Goal: Transaction & Acquisition: Purchase product/service

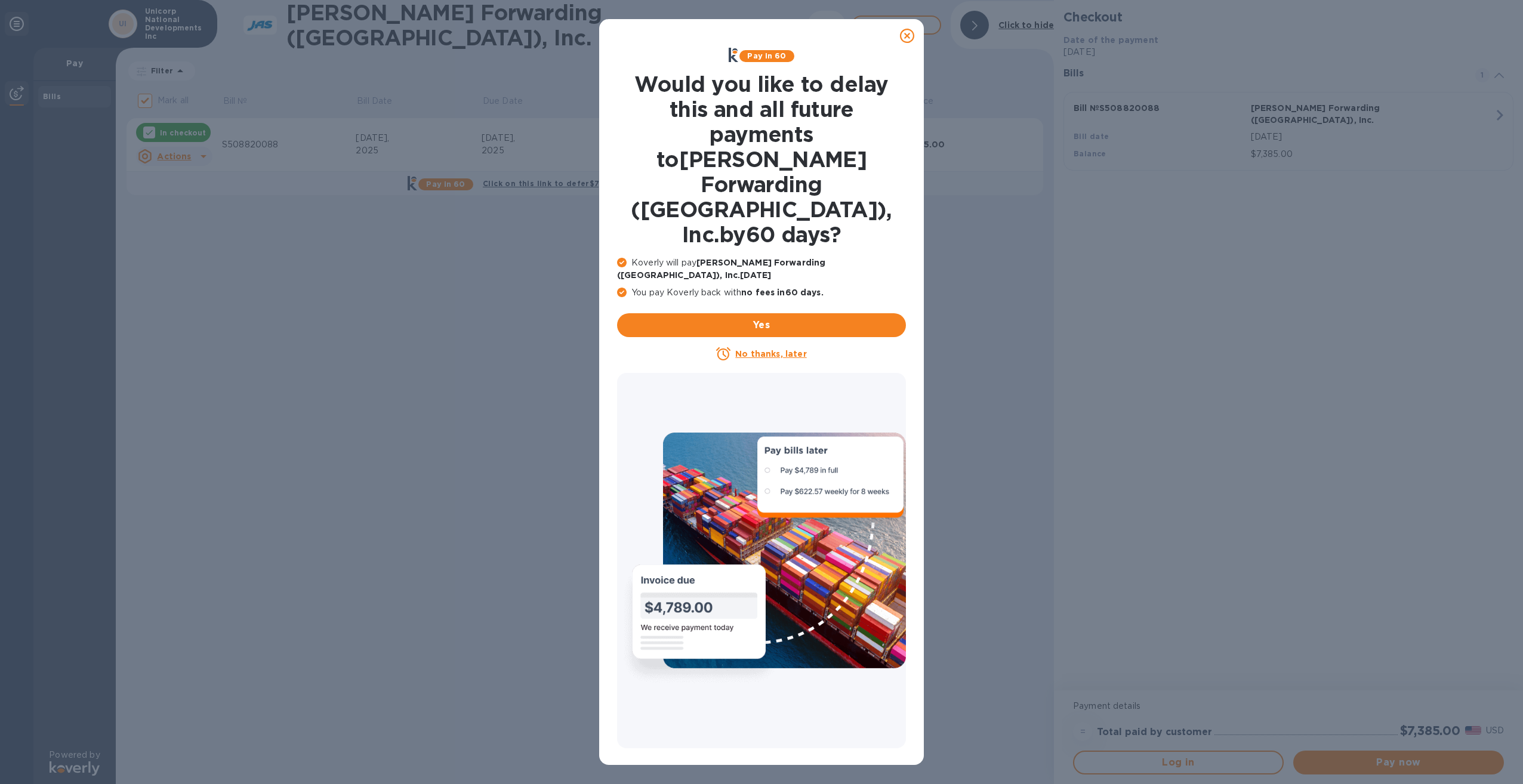
click at [777, 347] on div "No thanks, later" at bounding box center [761, 354] width 289 height 14
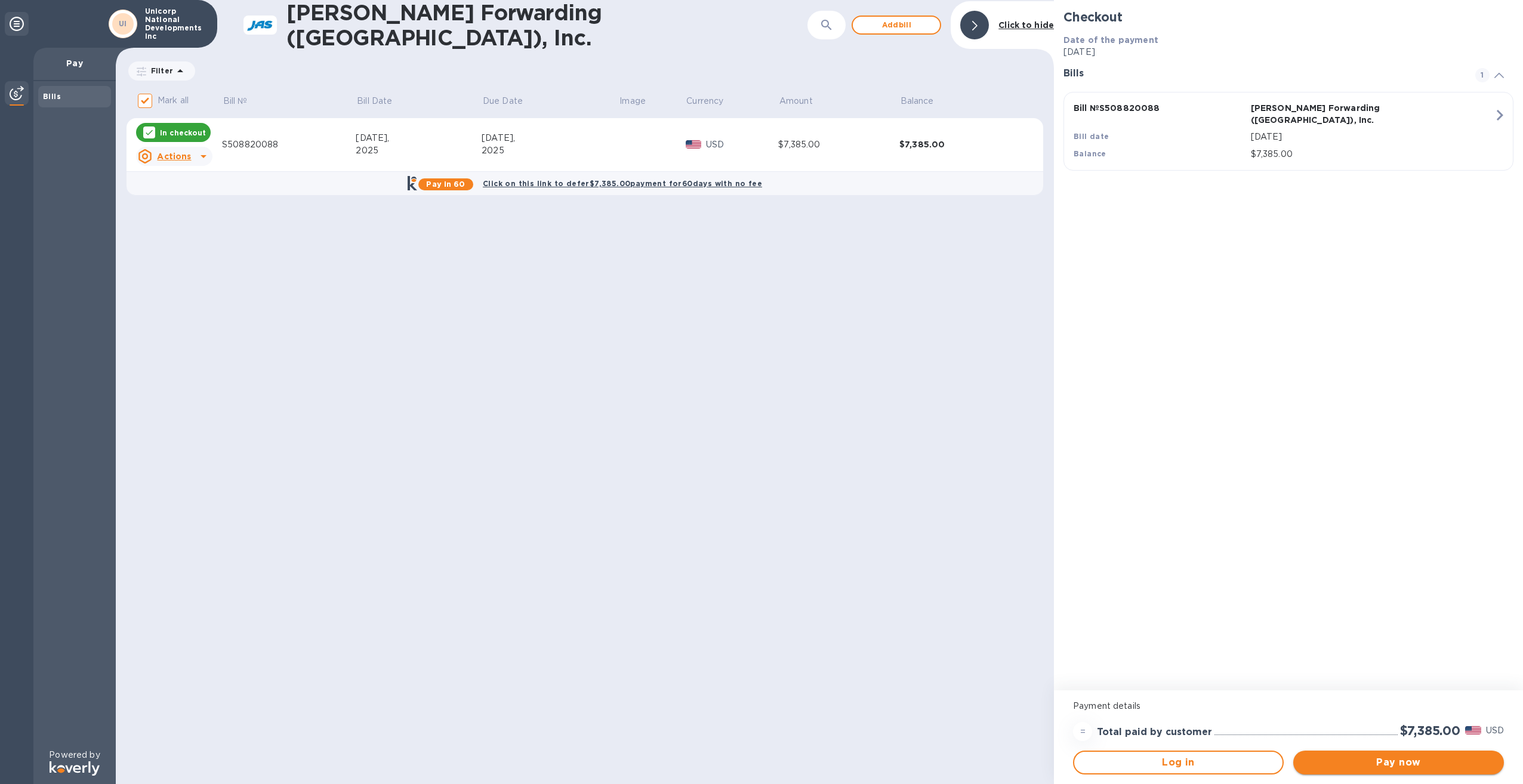
click at [1388, 768] on span "Pay now" at bounding box center [1398, 763] width 192 height 14
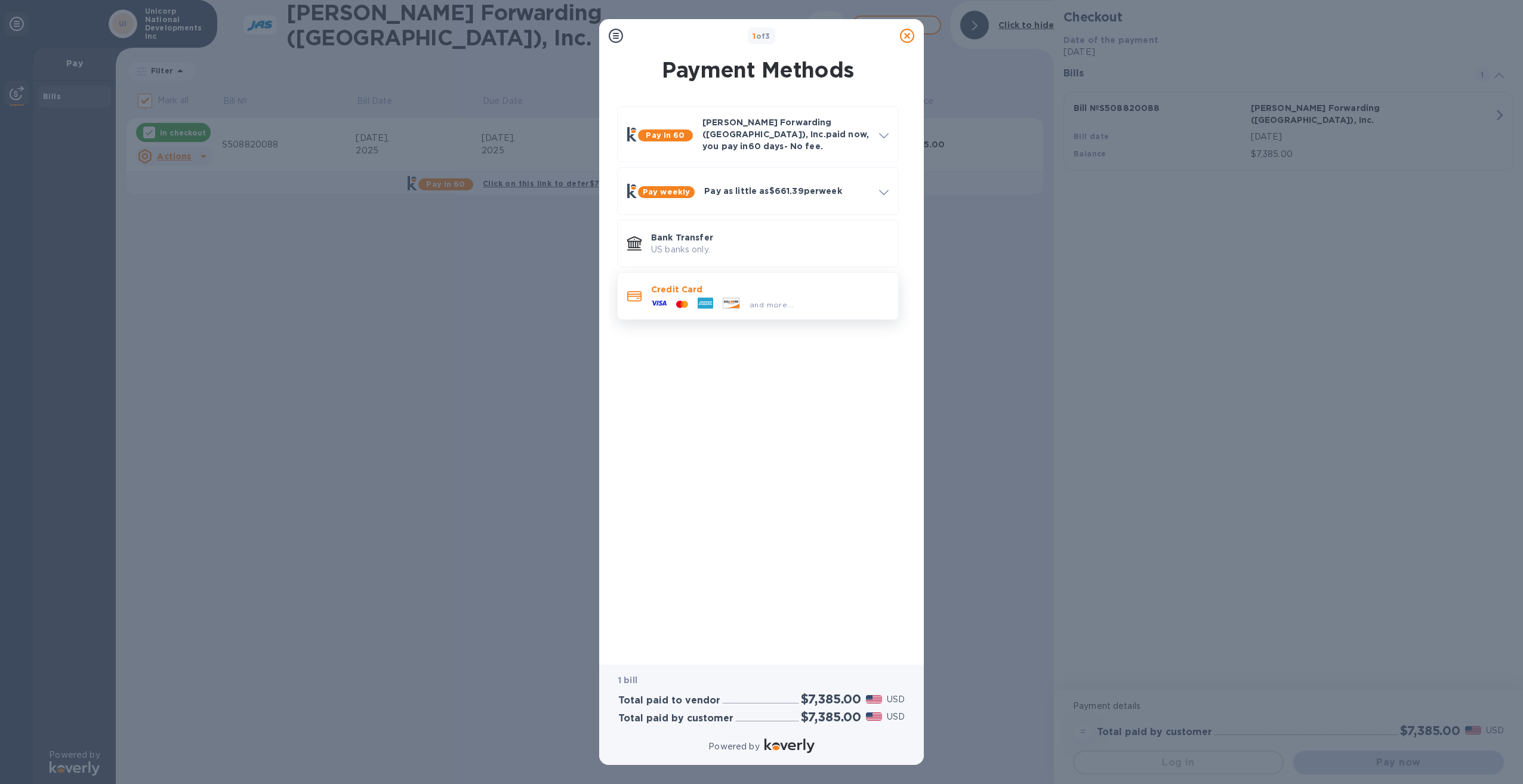
click at [825, 284] on p "Credit Card" at bounding box center [770, 289] width 238 height 12
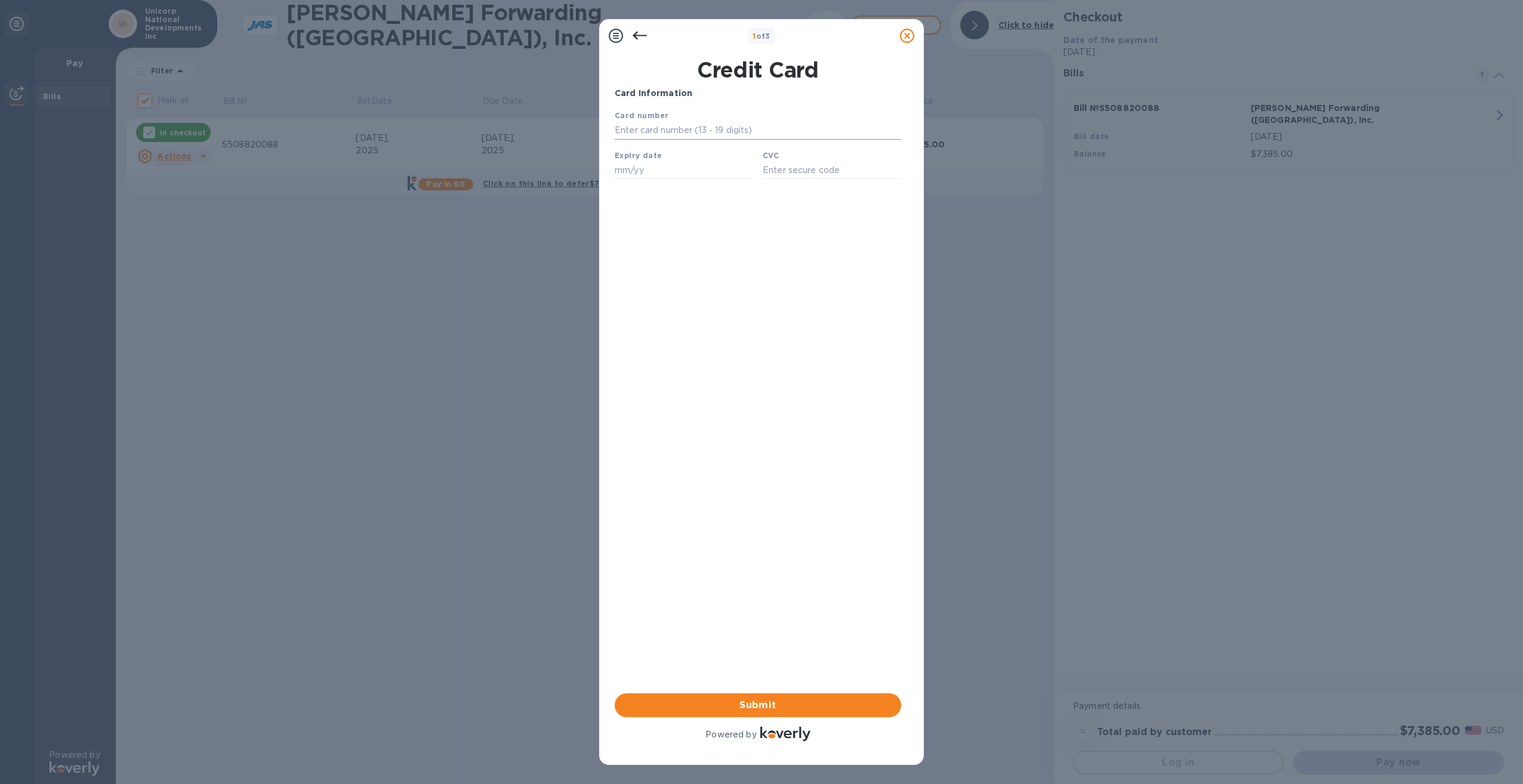
click at [704, 129] on input "text" at bounding box center [758, 130] width 286 height 18
type input "[CREDIT_CARD_NUMBER]"
click at [669, 170] on input "text" at bounding box center [683, 170] width 138 height 18
type input "08/29"
click at [864, 177] on input "text" at bounding box center [831, 170] width 138 height 18
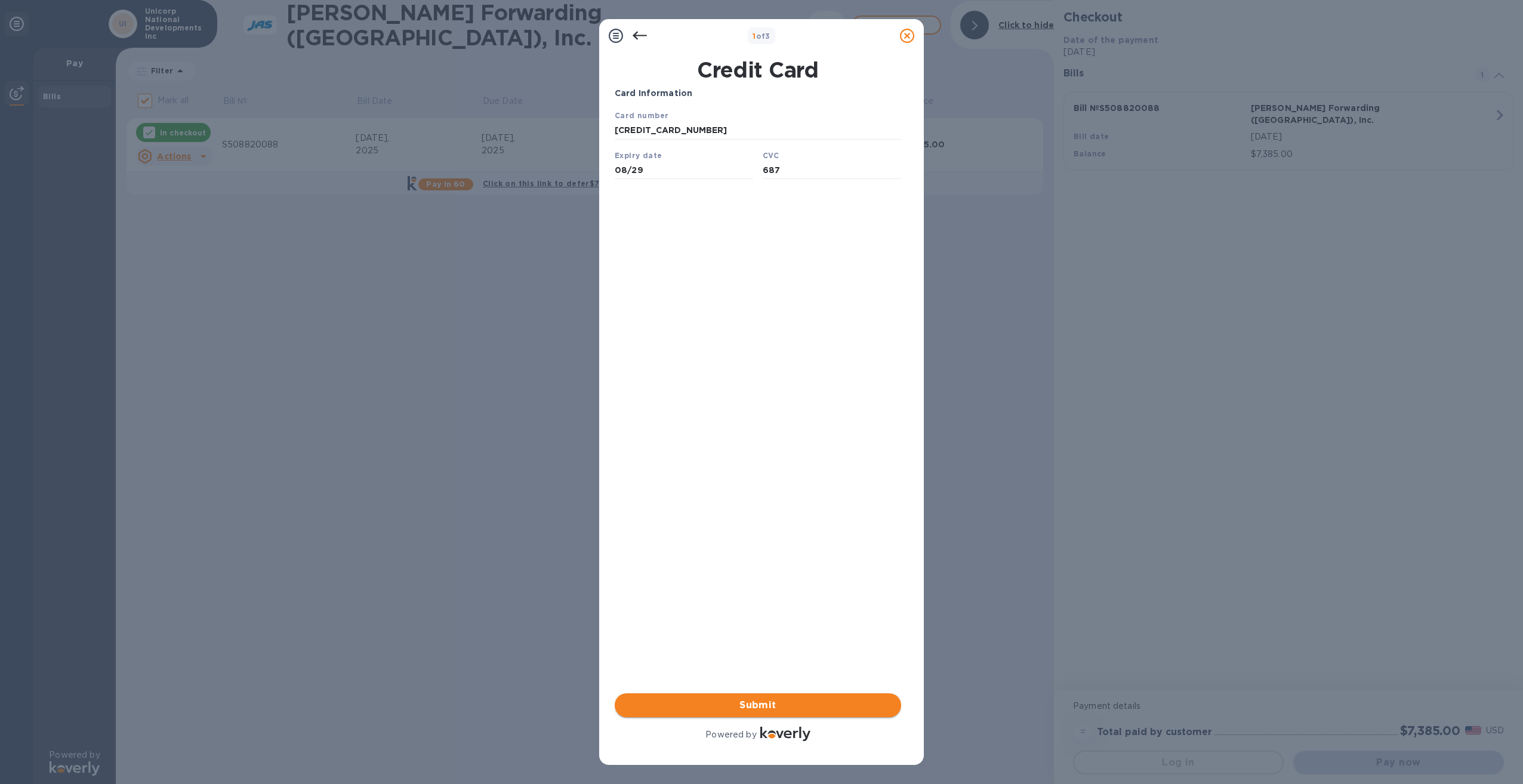
type input "687"
click at [781, 710] on span "Submit" at bounding box center [758, 705] width 267 height 14
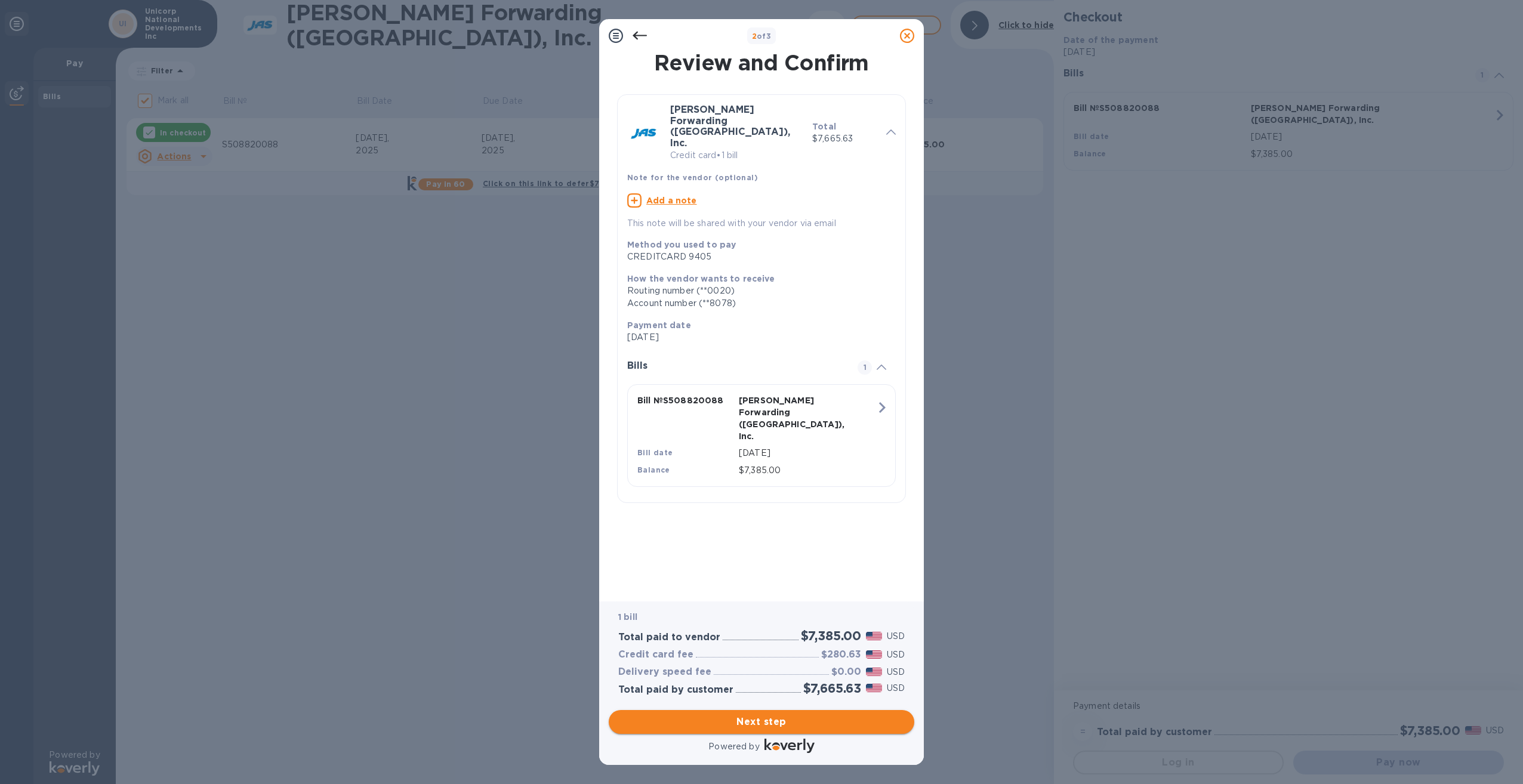
click at [761, 727] on span "Next step" at bounding box center [761, 722] width 286 height 14
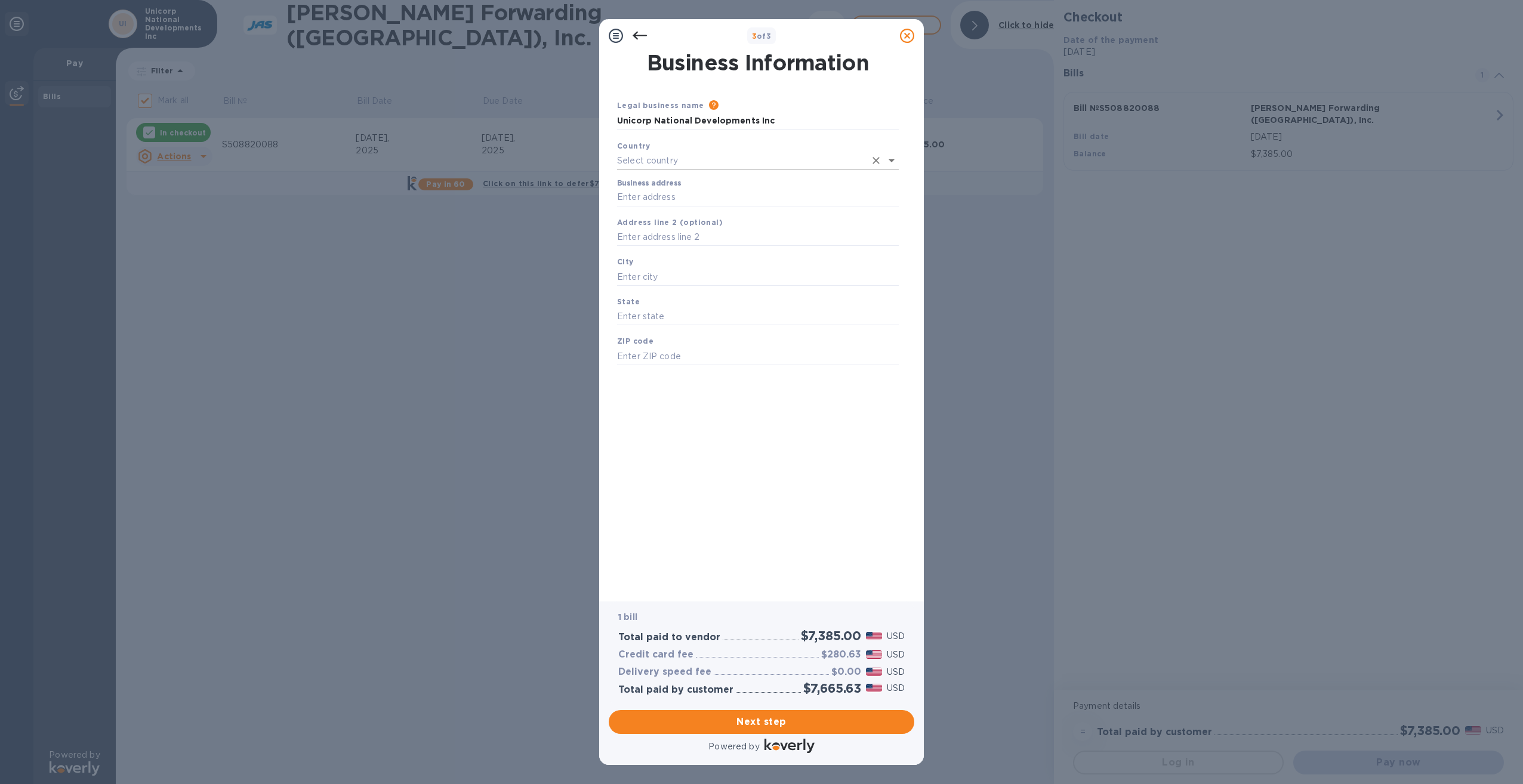
type input "[GEOGRAPHIC_DATA]"
click at [680, 190] on input "Business address" at bounding box center [758, 195] width 281 height 18
click at [664, 185] on div "Business address" at bounding box center [758, 190] width 281 height 27
click at [665, 197] on input "Business address" at bounding box center [758, 195] width 281 height 18
type input "[STREET_ADDRESS]"
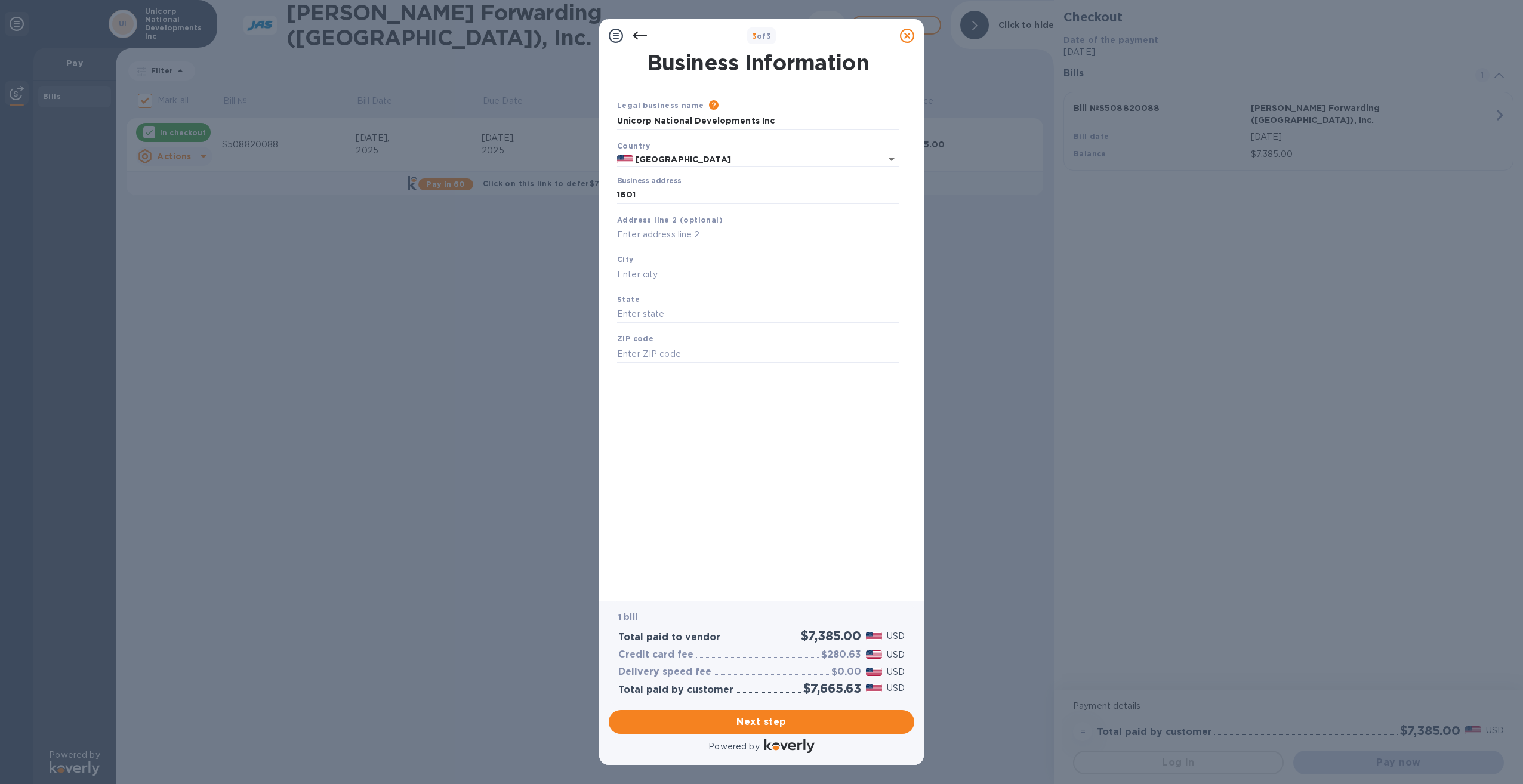
type input "Longboat Key"
type input "FL"
type input "34228"
click at [757, 722] on span "Next step" at bounding box center [761, 722] width 286 height 14
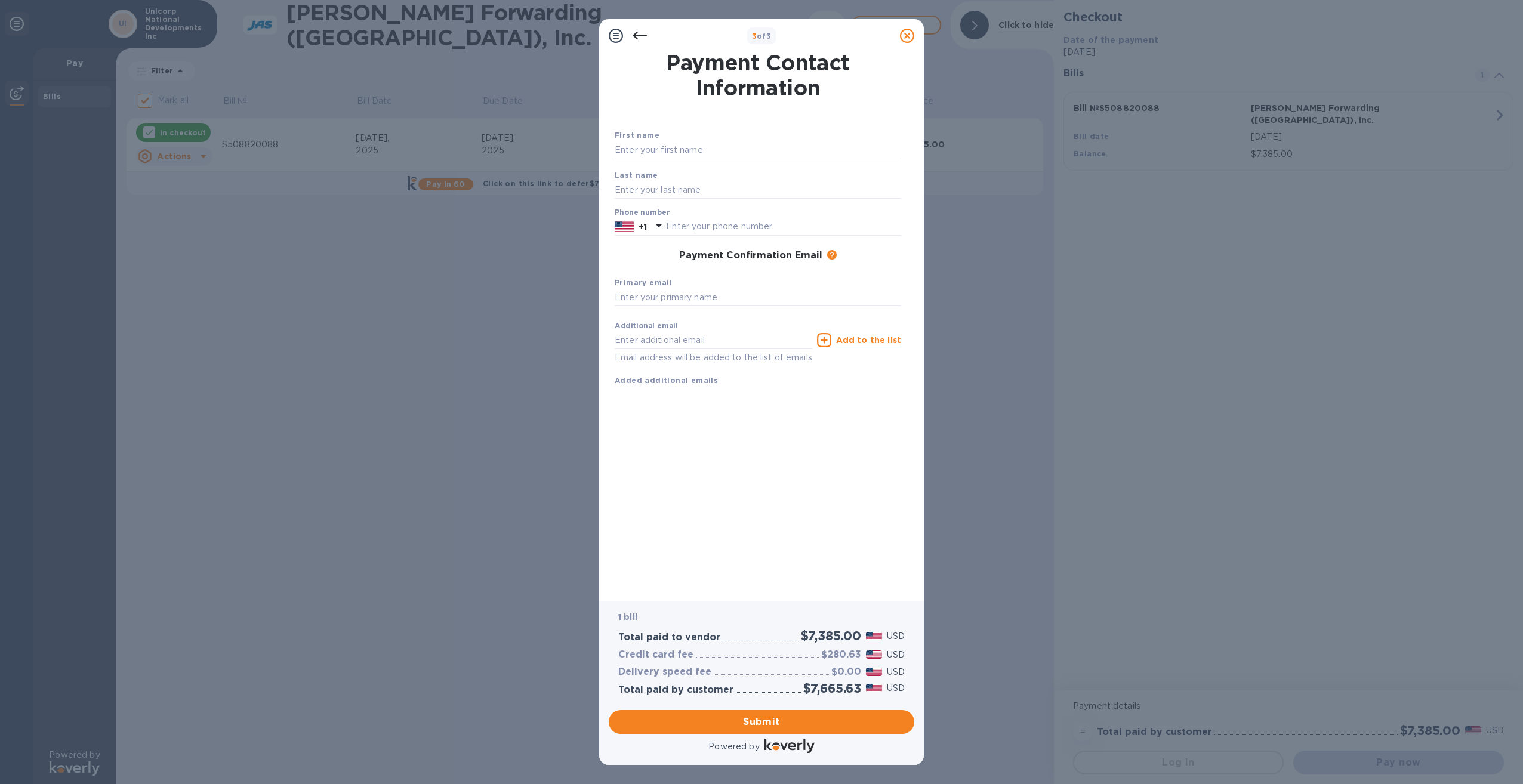
click at [736, 146] on input "text" at bounding box center [758, 150] width 286 height 18
type input "[PERSON_NAME]"
type input "9412311000"
type input "[PERSON_NAME][EMAIL_ADDRESS][PERSON_NAME][DOMAIN_NAME]"
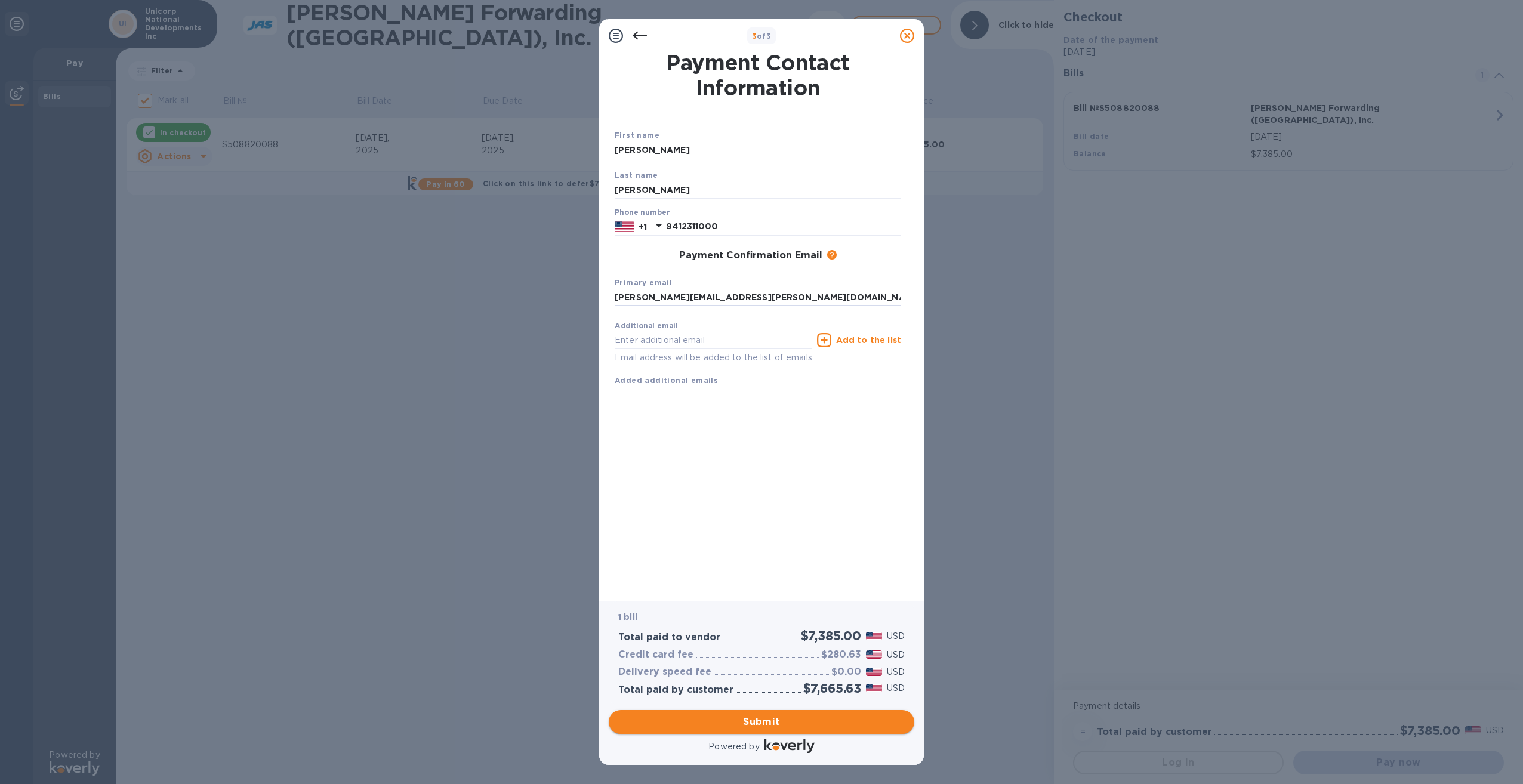
click at [858, 731] on button "Submit" at bounding box center [761, 722] width 306 height 24
checkbox input "false"
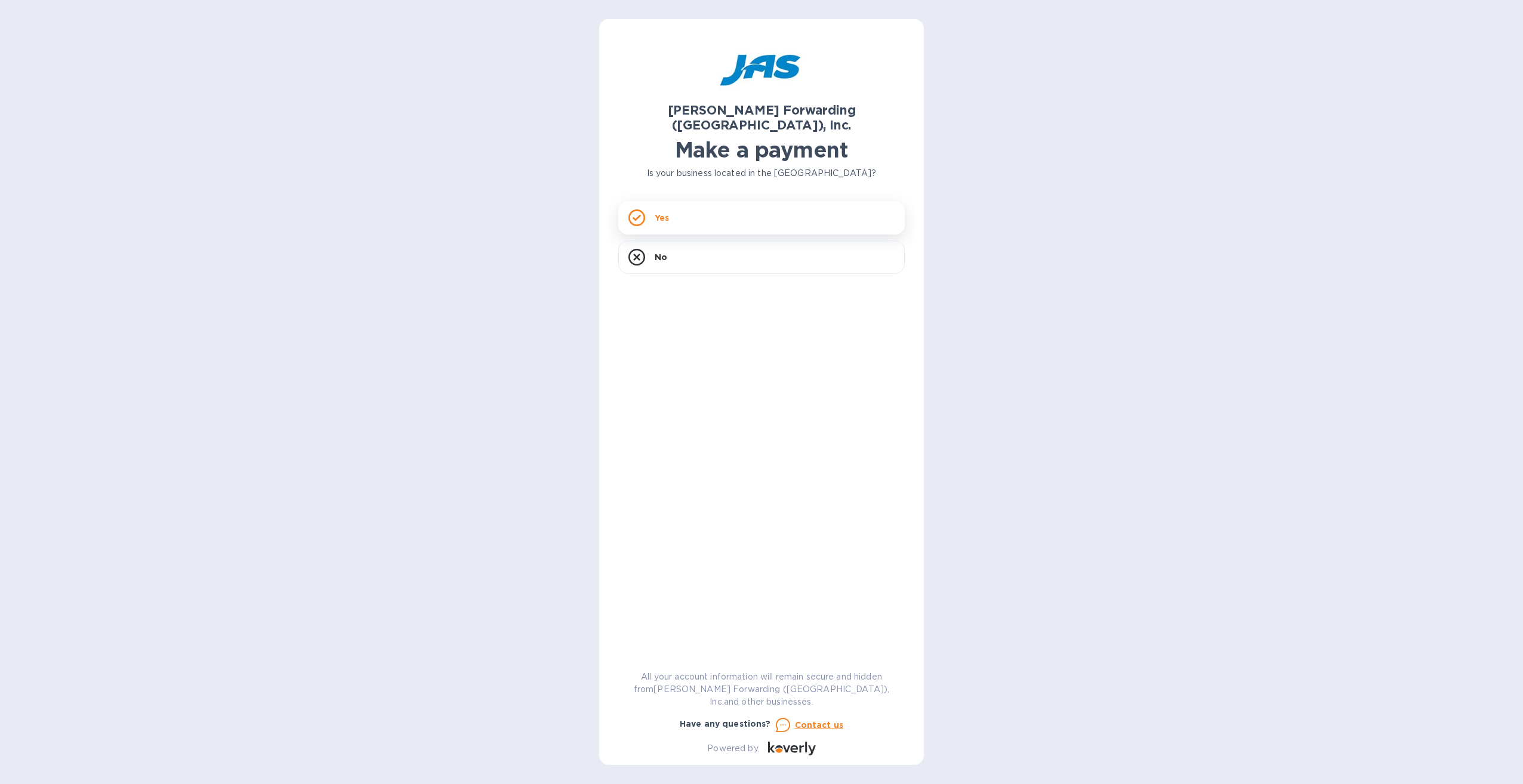
click at [732, 203] on div "Yes" at bounding box center [761, 218] width 286 height 34
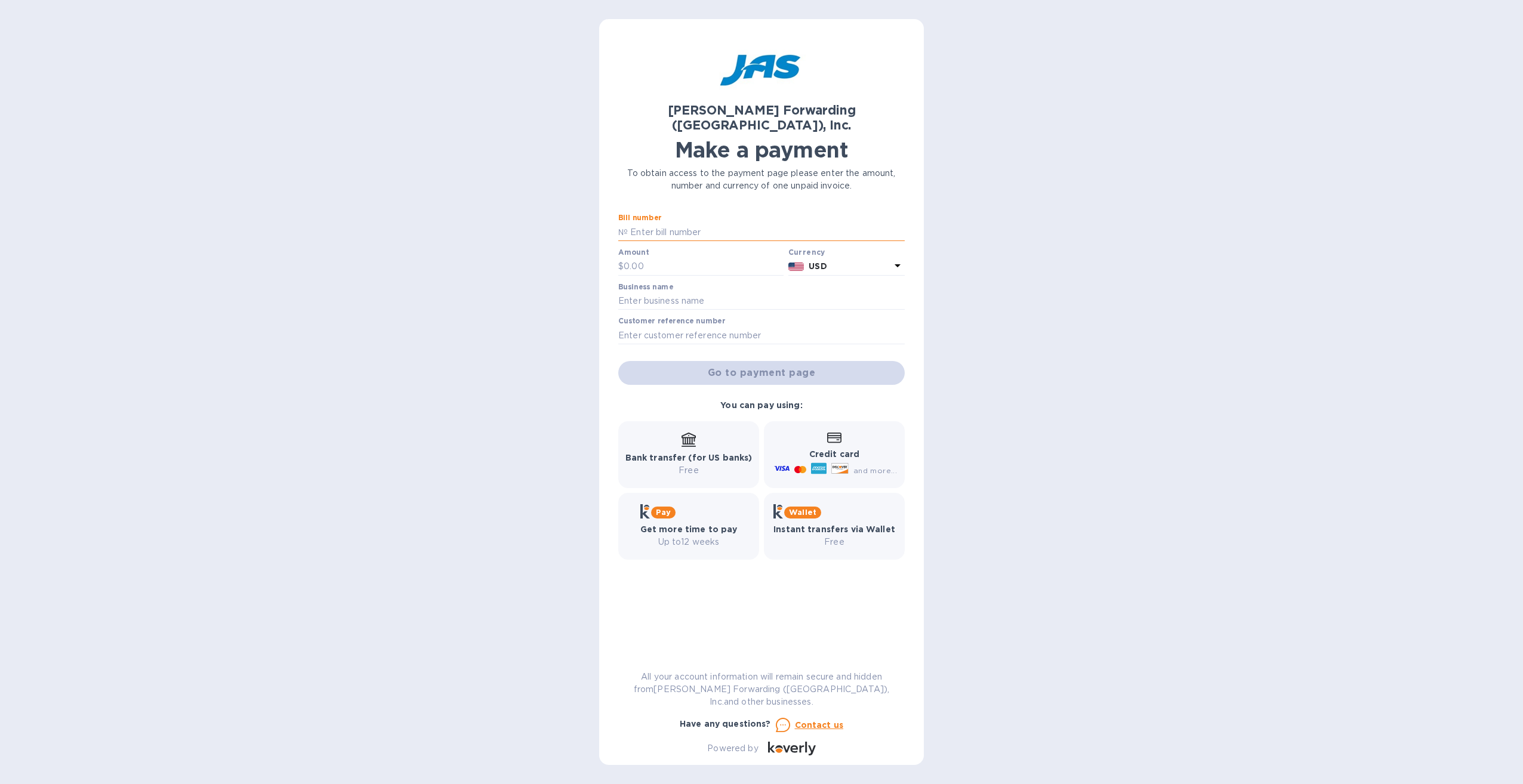
click at [670, 223] on input "text" at bounding box center [766, 232] width 277 height 18
paste input "S508820088"
type input "S508820088"
click at [637, 258] on input "text" at bounding box center [703, 266] width 160 height 18
type input "7,385.00"
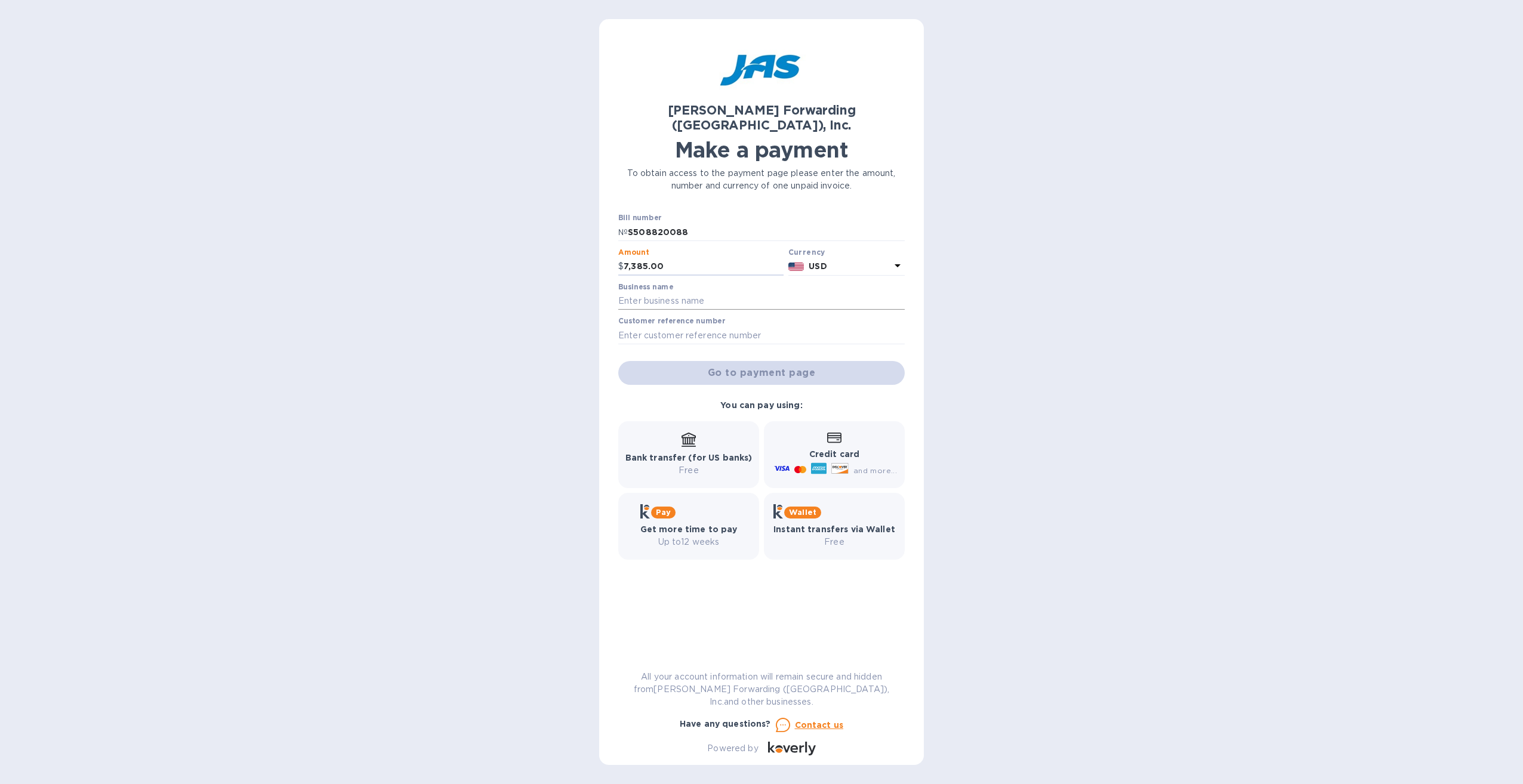
click at [727, 292] on input "text" at bounding box center [761, 301] width 286 height 18
type input "unicorp"
click at [768, 366] on span "Go to payment page" at bounding box center [761, 373] width 267 height 14
